Goal: Task Accomplishment & Management: Use online tool/utility

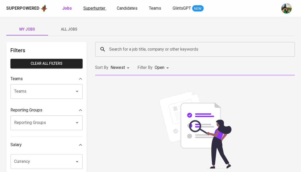
click at [92, 8] on span "Superhunter" at bounding box center [94, 8] width 22 height 5
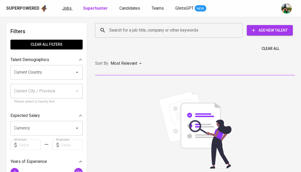
click at [68, 8] on span "Jobs" at bounding box center [66, 8] width 9 height 5
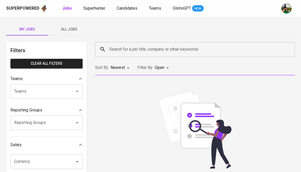
click at [73, 31] on span "All Jobs" at bounding box center [69, 29] width 36 height 7
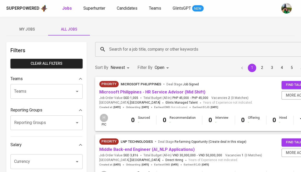
click at [124, 45] on input "Search for a job title, company or other keywords" at bounding box center [212, 49] width 208 height 10
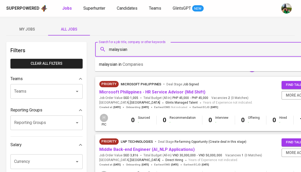
type input "malaysian"
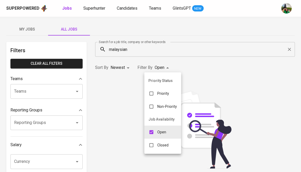
click at [150, 141] on input "checkbox" at bounding box center [151, 145] width 10 height 10
checkbox input "true"
type input "OPEN,CLOSE"
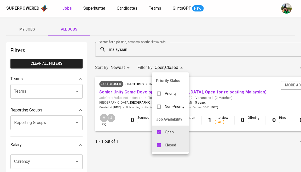
click at [117, 155] on div at bounding box center [150, 86] width 301 height 172
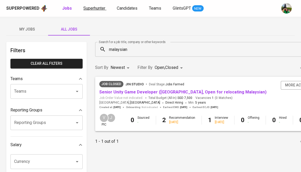
click at [91, 10] on span "Superhunter" at bounding box center [94, 8] width 22 height 5
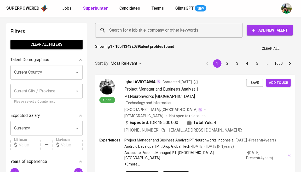
click at [60, 69] on input "Current Country" at bounding box center [39, 72] width 53 height 10
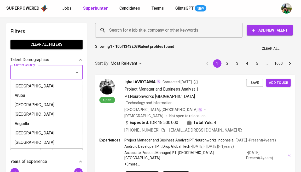
type input "n"
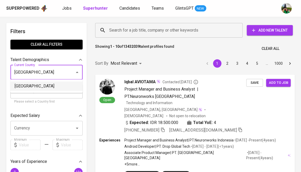
click at [37, 87] on li "[GEOGRAPHIC_DATA]" at bounding box center [46, 86] width 72 height 9
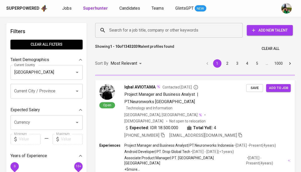
type input "[GEOGRAPHIC_DATA]"
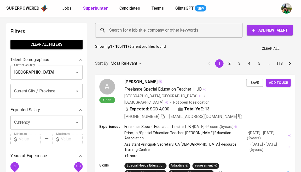
click at [142, 32] on input "Search for a job title, company or other keywords" at bounding box center [170, 30] width 124 height 10
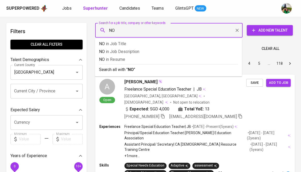
type input "NOC"
click at [128, 56] on p "NOC in [GEOGRAPHIC_DATA]" at bounding box center [168, 59] width 139 height 6
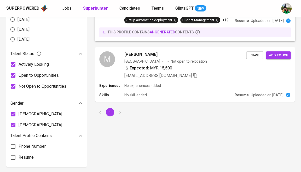
scroll to position [281, 0]
click at [152, 51] on span "[PERSON_NAME]" at bounding box center [140, 54] width 33 height 6
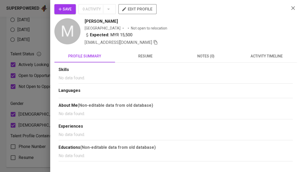
click at [146, 52] on button "resume" at bounding box center [145, 56] width 61 height 13
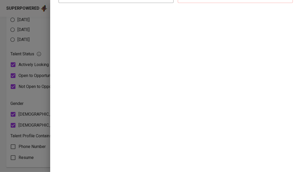
scroll to position [90, 0]
click at [26, 84] on div at bounding box center [150, 86] width 301 height 172
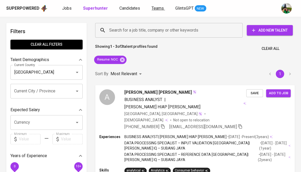
scroll to position [0, 0]
